Goal: Transaction & Acquisition: Subscribe to service/newsletter

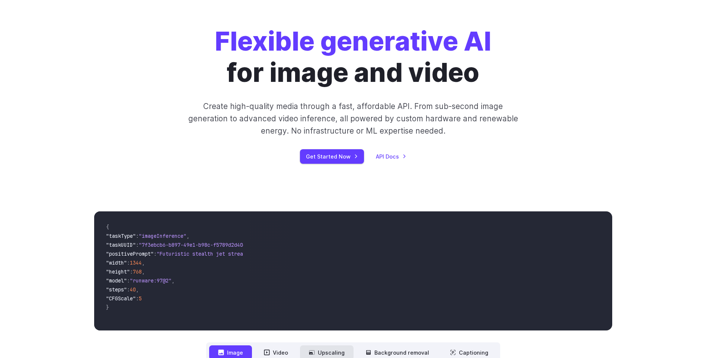
scroll to position [37, 0]
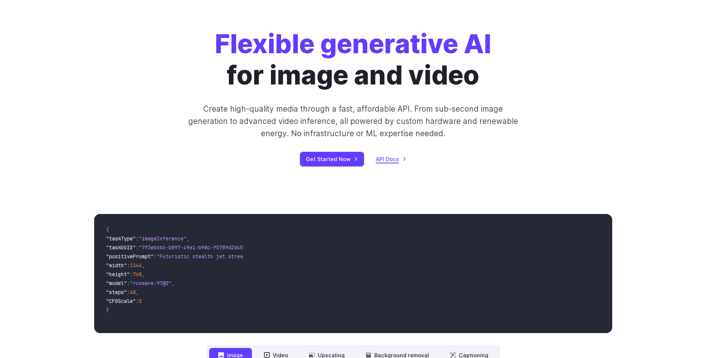
click at [393, 159] on link "API Docs" at bounding box center [391, 159] width 31 height 9
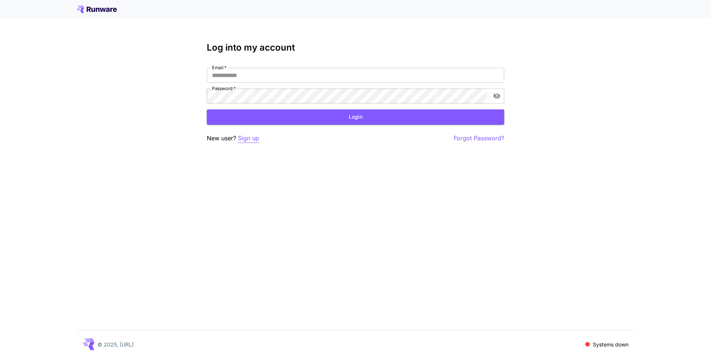
click at [253, 138] on p "Sign up" at bounding box center [248, 138] width 21 height 9
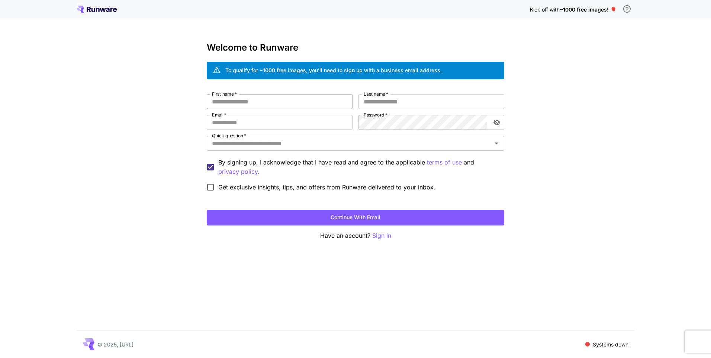
click at [266, 99] on input "First name   *" at bounding box center [280, 101] width 146 height 15
